Goal: Task Accomplishment & Management: Complete application form

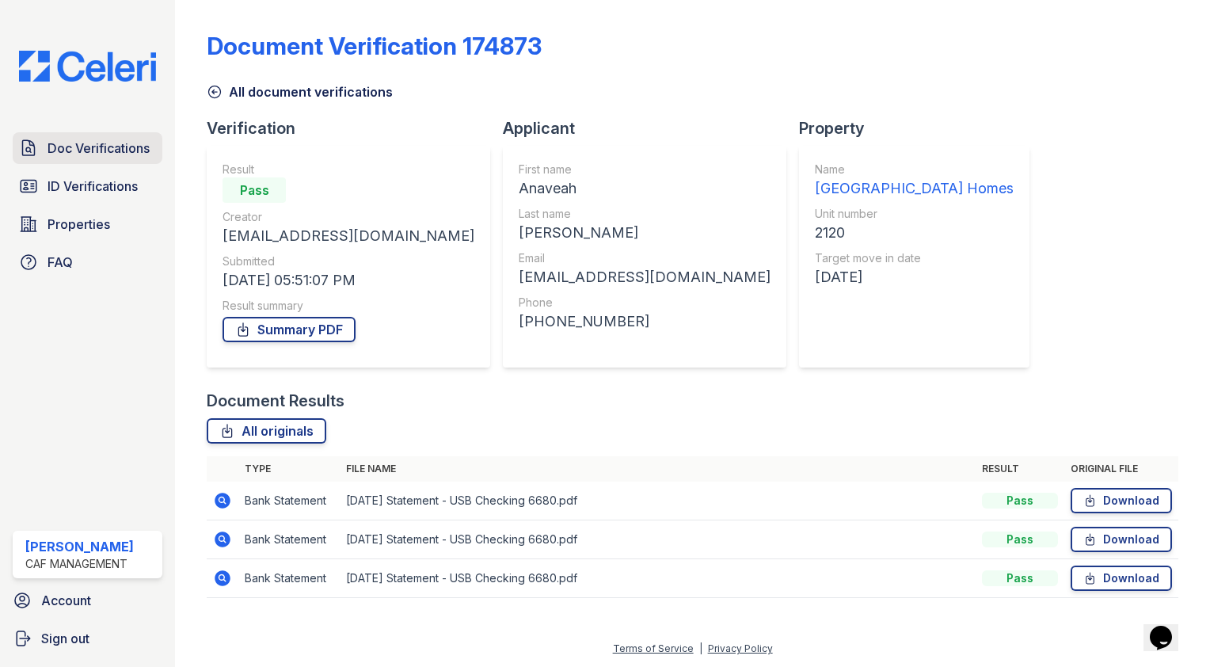
click at [93, 148] on span "Doc Verifications" at bounding box center [99, 148] width 102 height 19
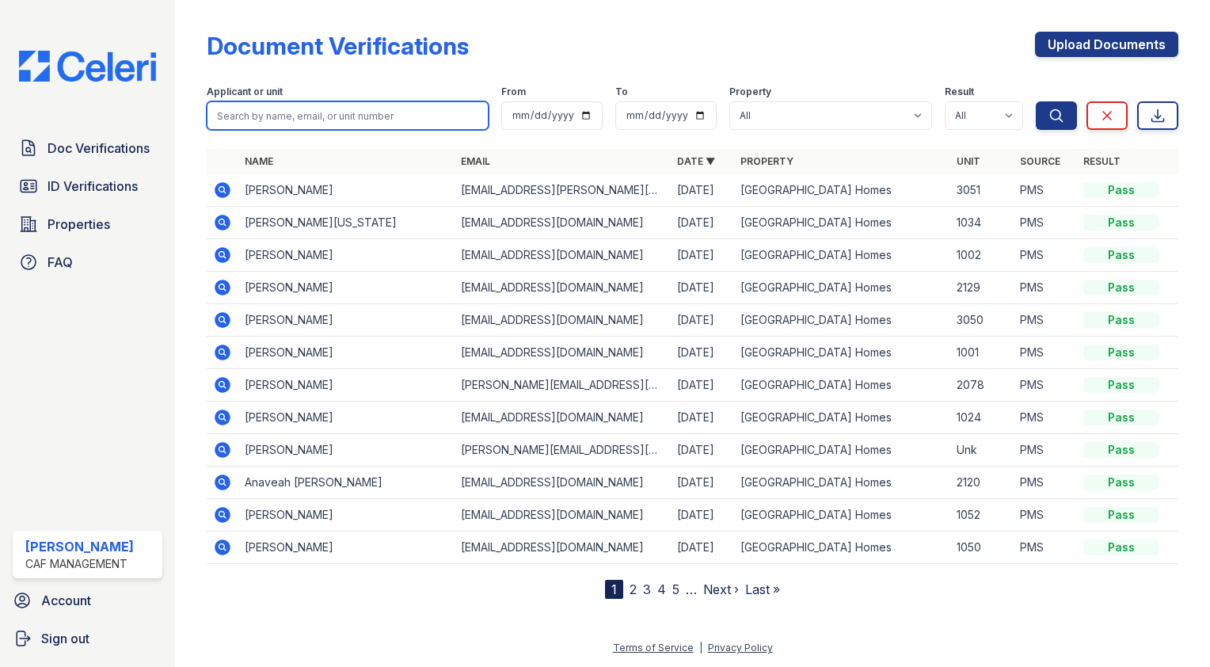
click at [303, 116] on input "search" at bounding box center [348, 115] width 282 height 29
type input "[PERSON_NAME]"
click at [1036, 101] on button "Search" at bounding box center [1056, 115] width 41 height 29
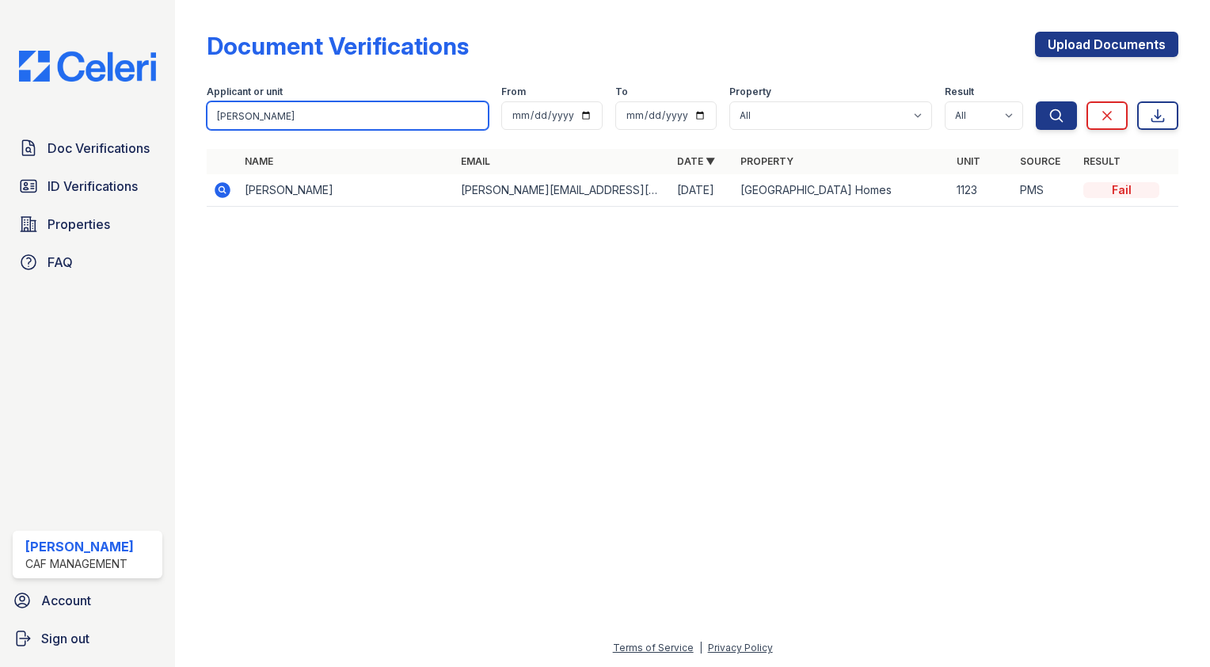
click at [317, 111] on input "[PERSON_NAME]" at bounding box center [348, 115] width 282 height 29
type input "i"
type input "[PERSON_NAME]"
click at [1036, 101] on button "Search" at bounding box center [1056, 115] width 41 height 29
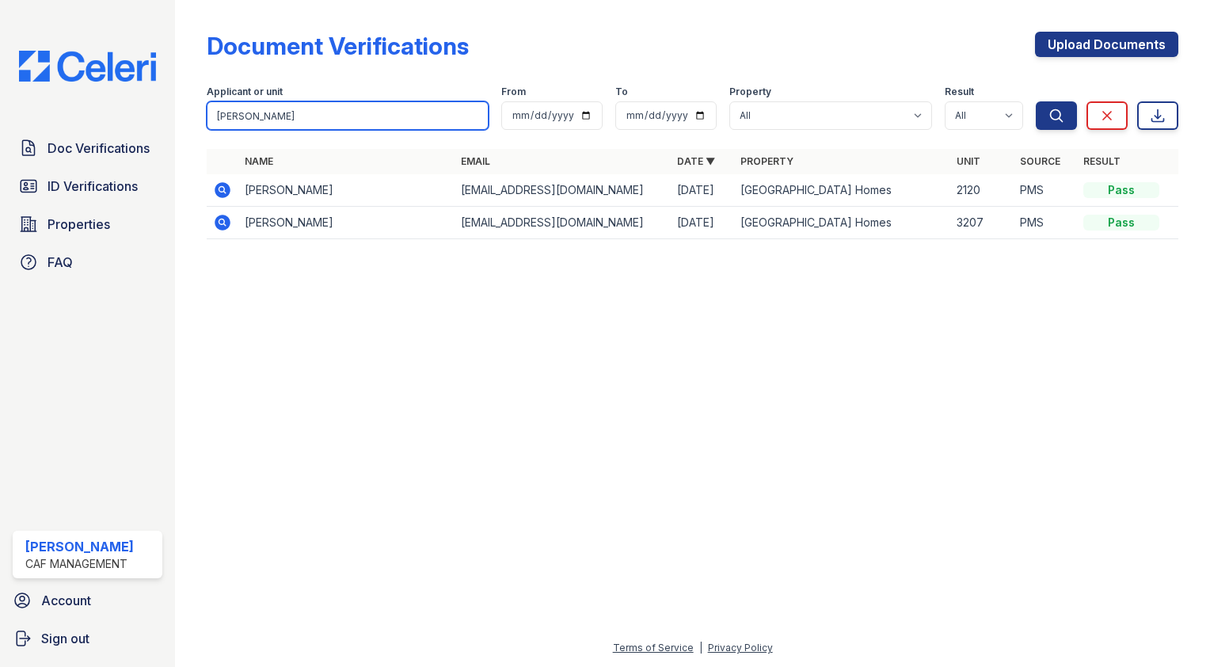
click at [385, 105] on input "[PERSON_NAME]" at bounding box center [348, 115] width 282 height 29
type input "1081"
click at [1036, 101] on button "Search" at bounding box center [1056, 115] width 41 height 29
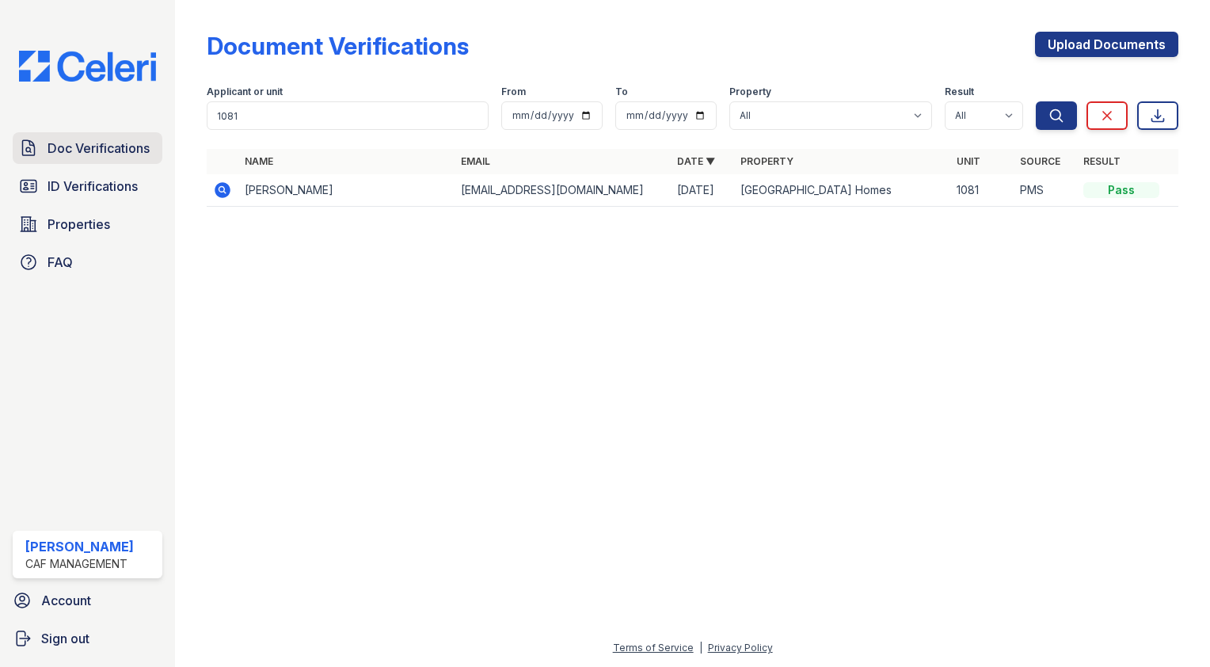
click at [119, 153] on span "Doc Verifications" at bounding box center [99, 148] width 102 height 19
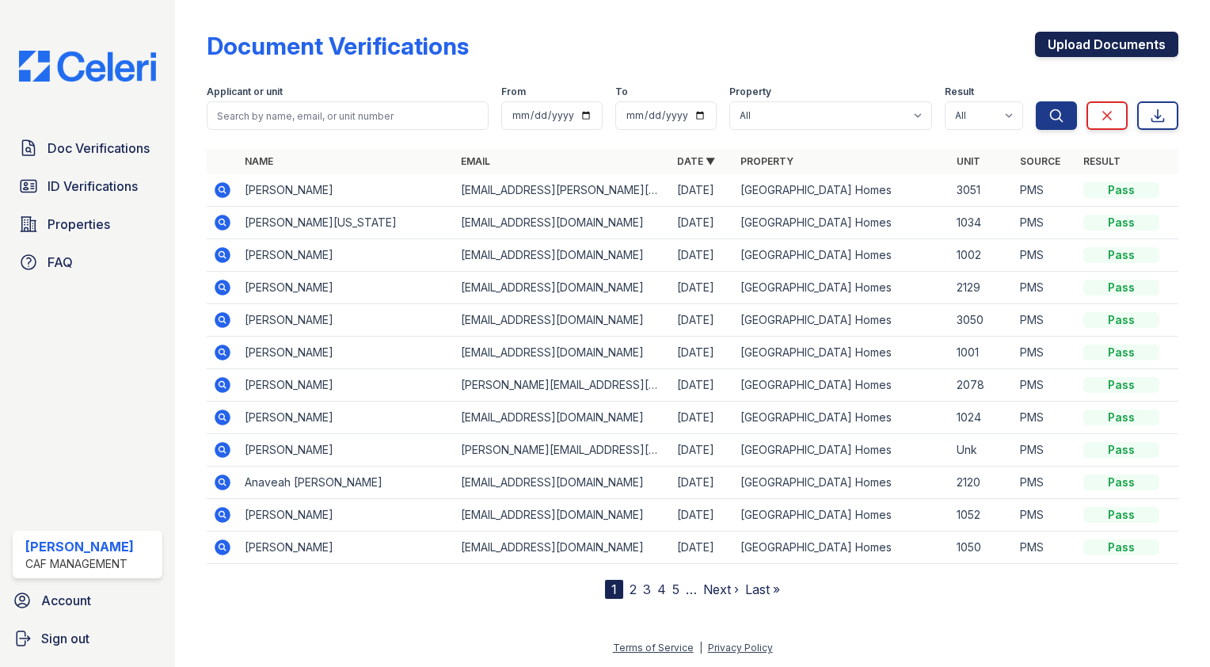
click at [1154, 40] on link "Upload Documents" at bounding box center [1106, 44] width 143 height 25
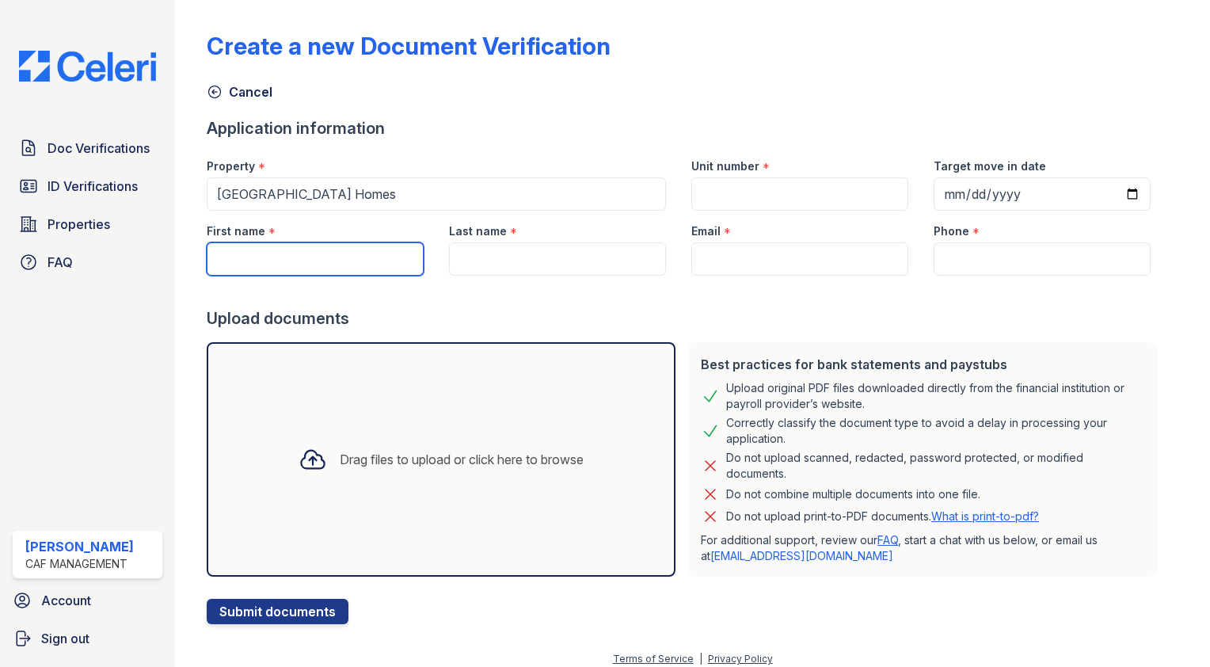
click at [315, 253] on input "First name" at bounding box center [315, 258] width 217 height 33
type input "[PERSON_NAME]"
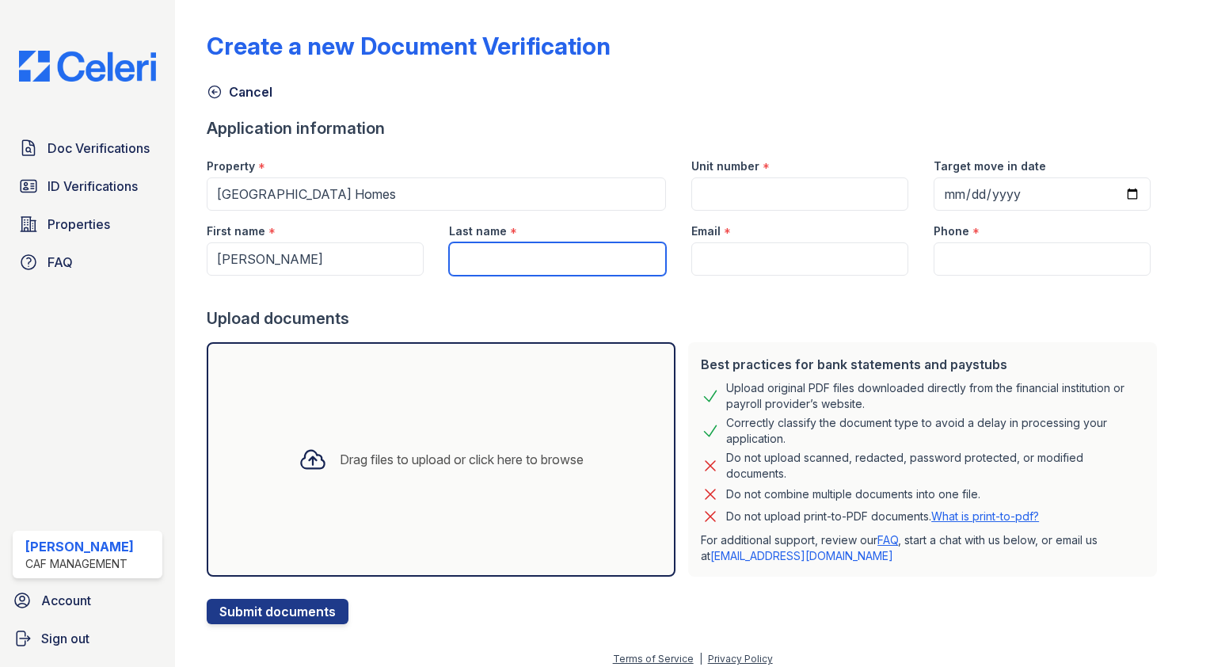
click at [490, 271] on input "Last name" at bounding box center [557, 258] width 217 height 33
type input "[PERSON_NAME]"
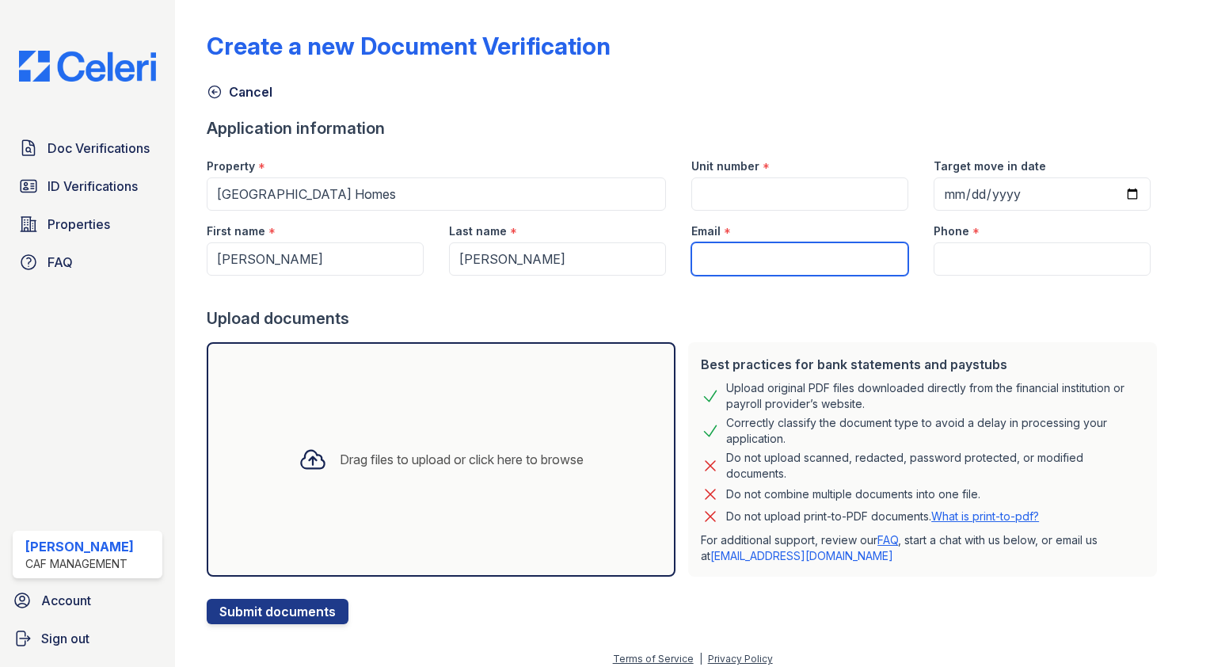
click at [757, 261] on input "Email" at bounding box center [799, 258] width 217 height 33
paste input "[EMAIL_ADDRESS][DOMAIN_NAME]"
type input "[EMAIL_ADDRESS][DOMAIN_NAME]"
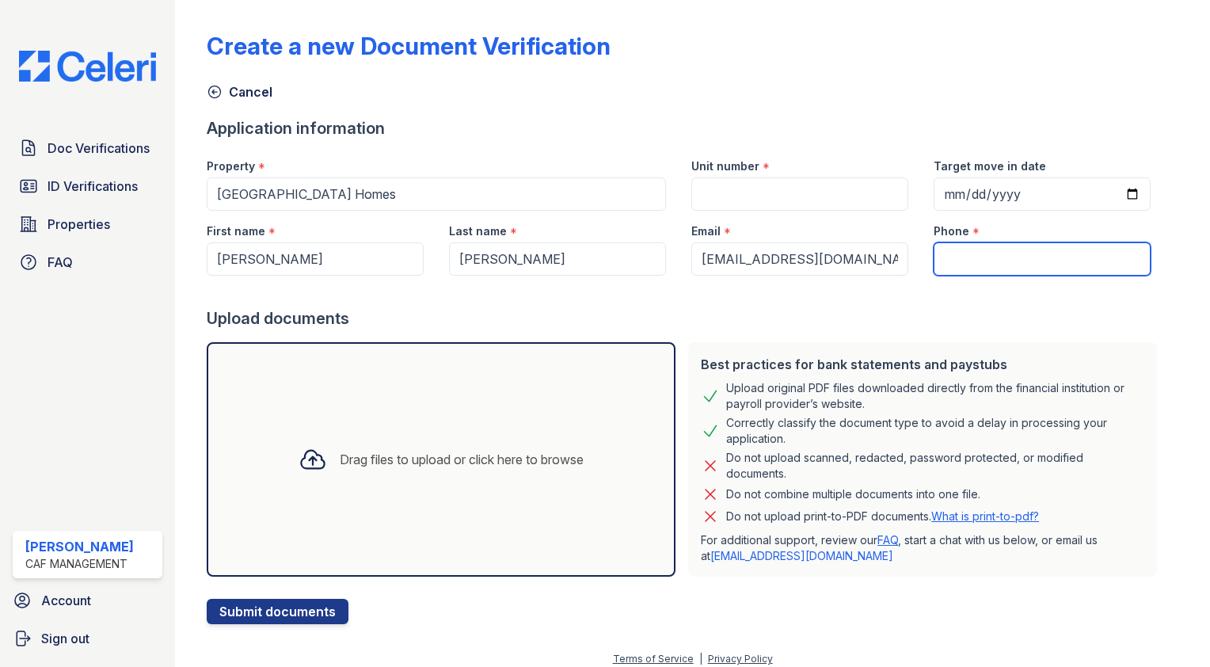
click at [990, 258] on input "Phone" at bounding box center [1041, 258] width 217 height 33
type input "5122843614"
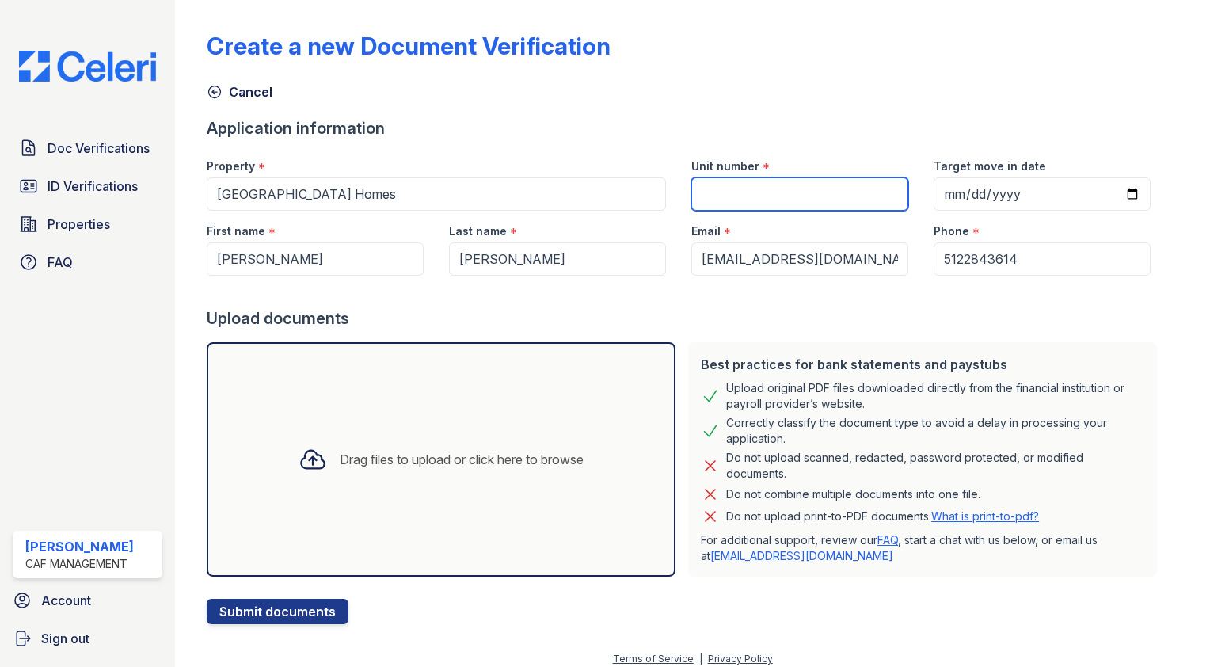
click at [765, 199] on input "Unit number" at bounding box center [799, 193] width 217 height 33
type input "1081"
click at [553, 78] on div "Cancel" at bounding box center [692, 87] width 971 height 29
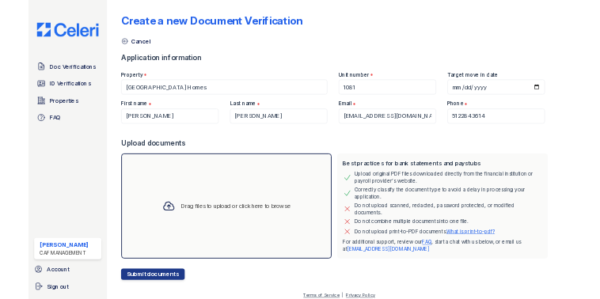
scroll to position [10, 0]
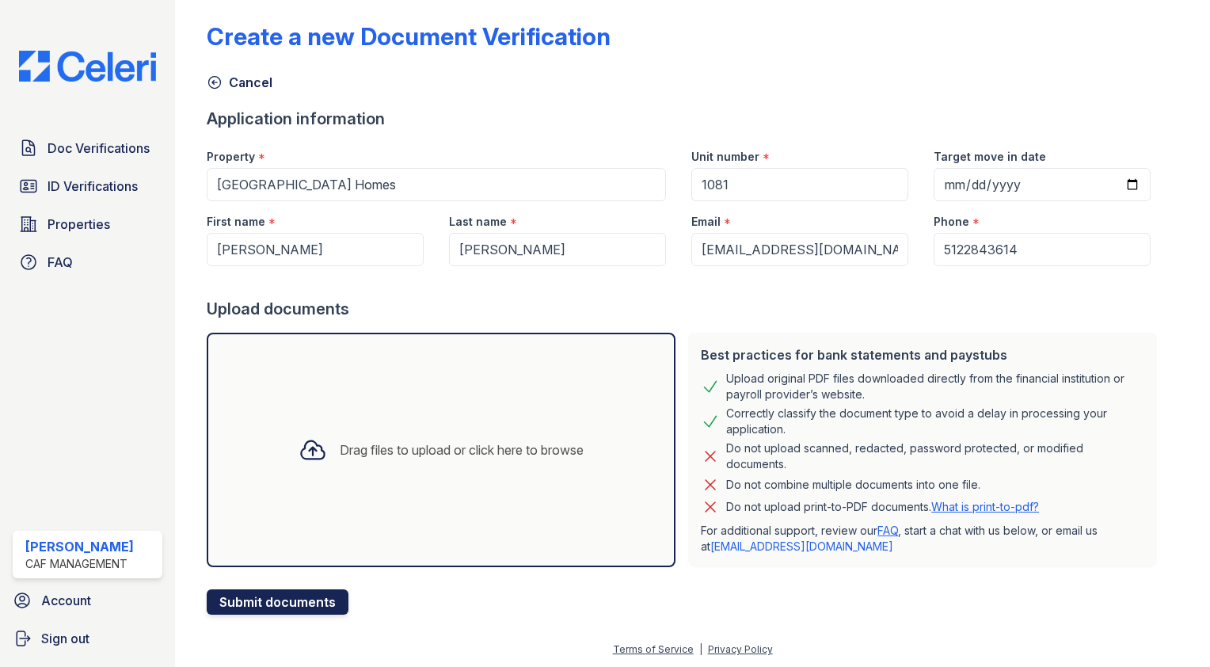
click at [305, 595] on button "Submit documents" at bounding box center [278, 601] width 142 height 25
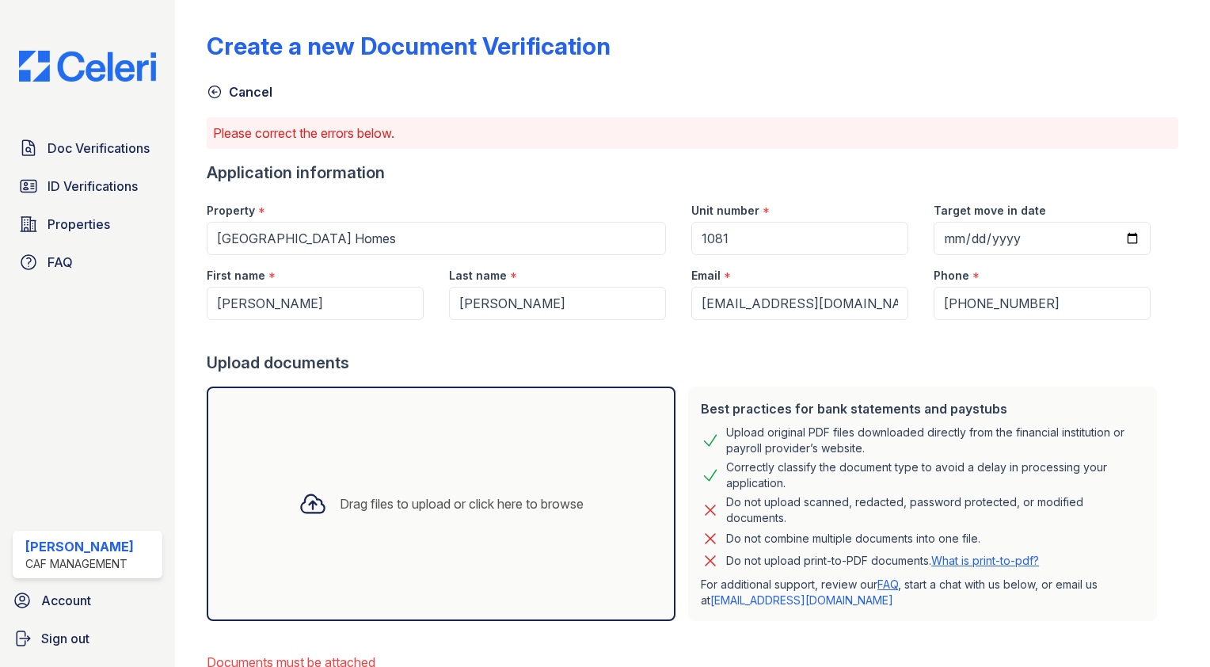
click at [510, 470] on div "Drag files to upload or click here to browse" at bounding box center [441, 503] width 469 height 234
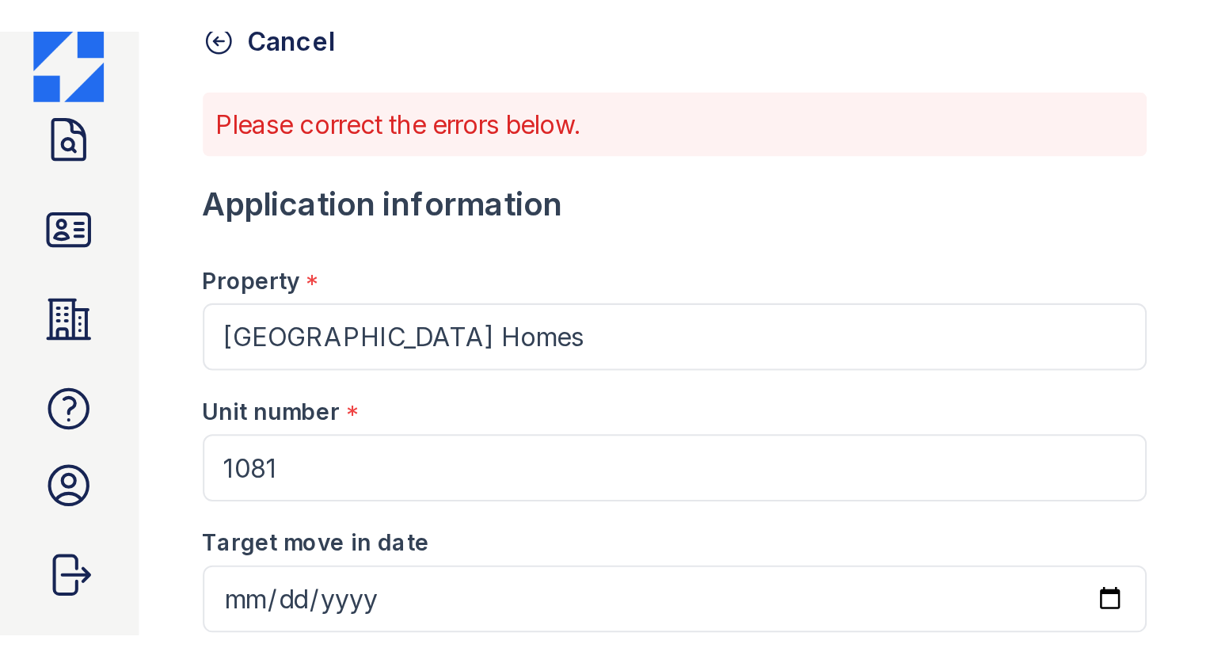
scroll to position [88, 0]
